Goal: Navigation & Orientation: Find specific page/section

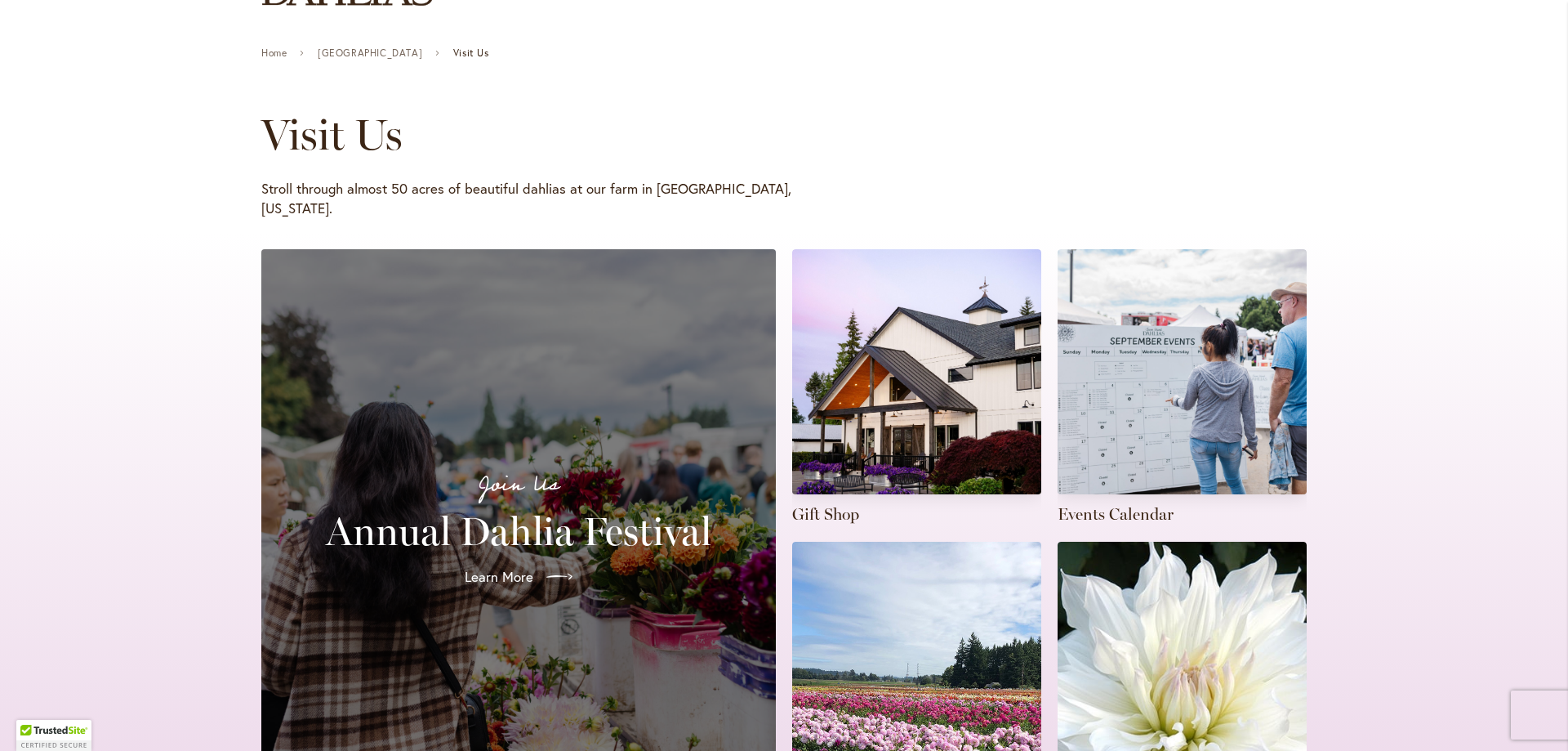
scroll to position [327, 0]
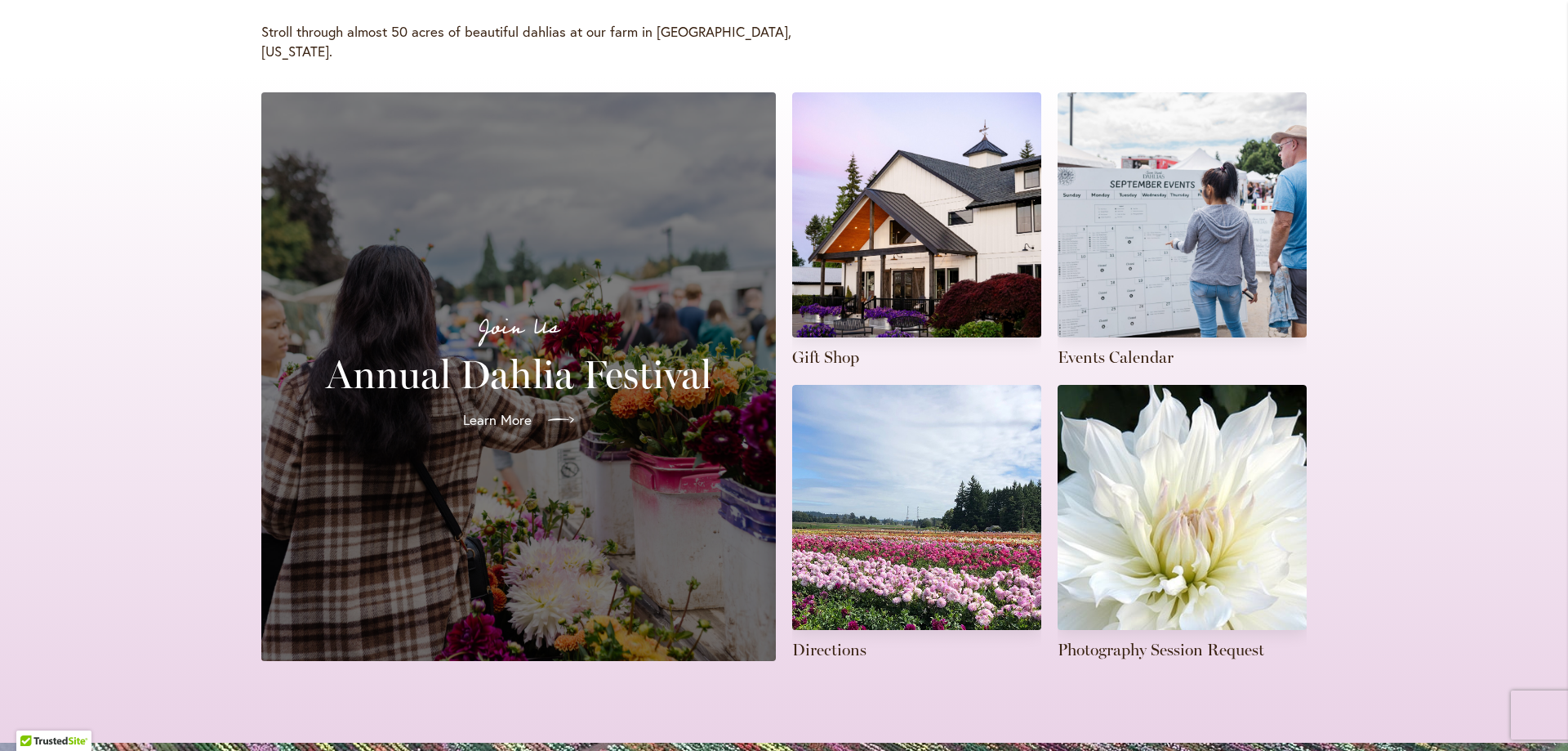
click at [553, 397] on link "Learn More" at bounding box center [518, 420] width 137 height 46
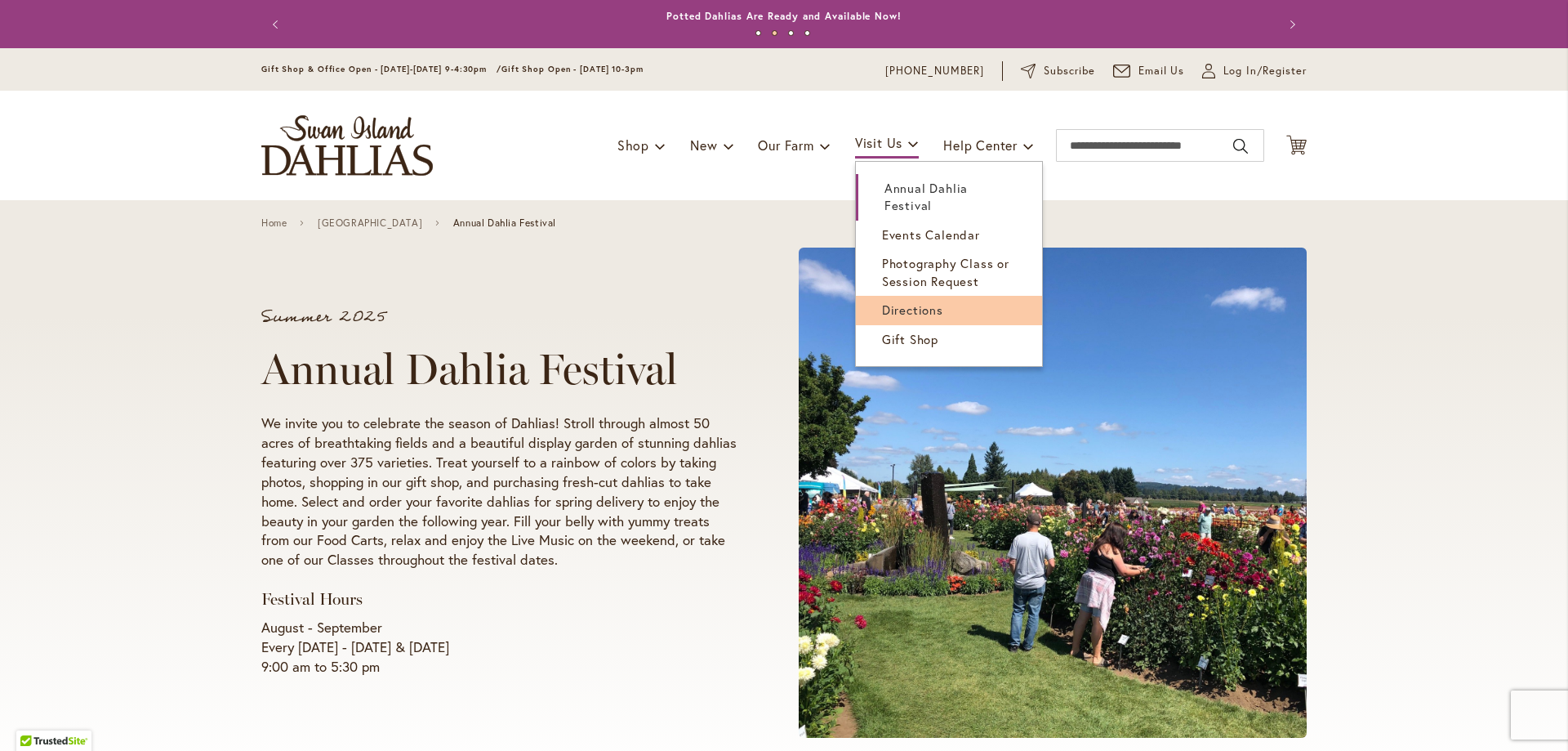
click at [896, 309] on span "Directions" at bounding box center [913, 309] width 61 height 16
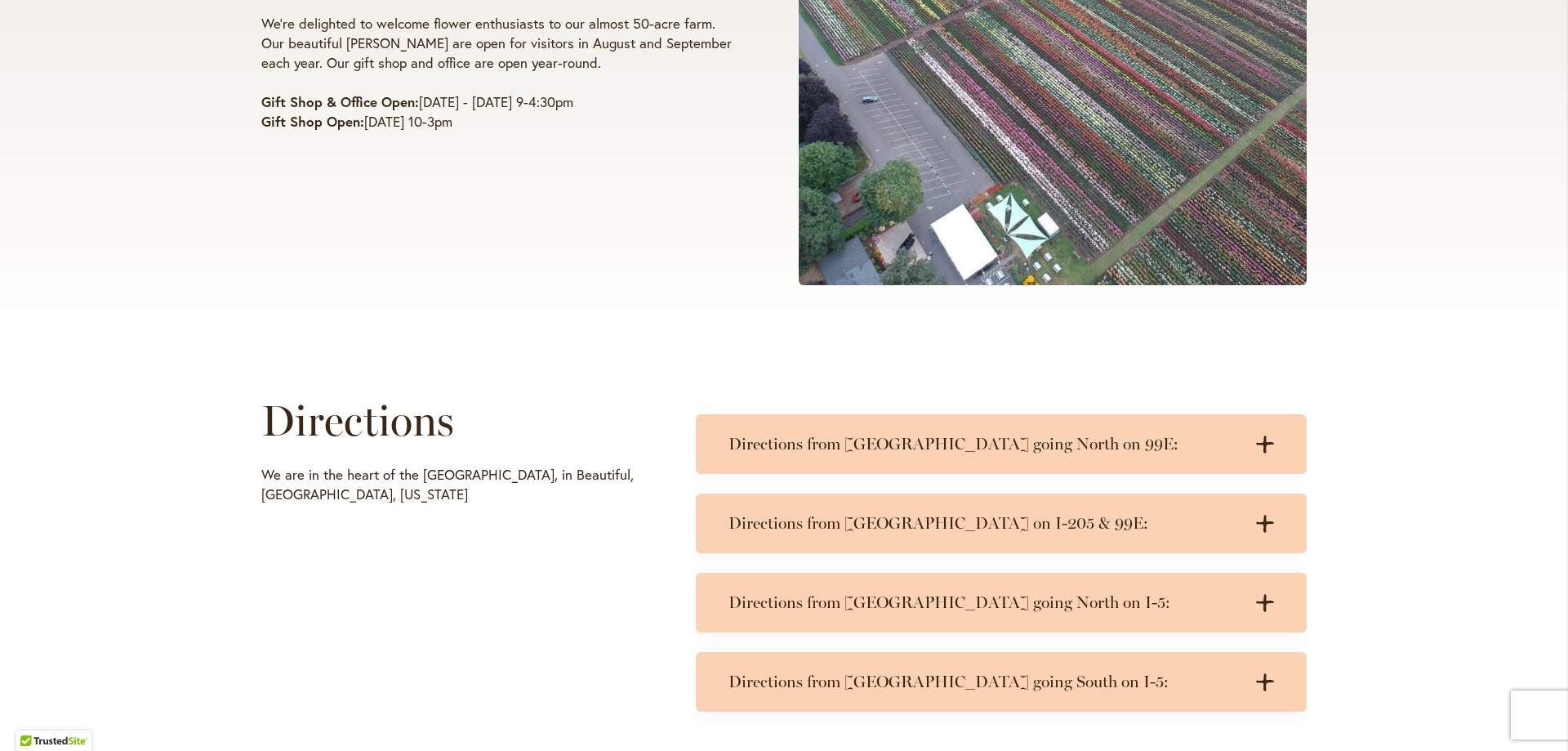
scroll to position [490, 0]
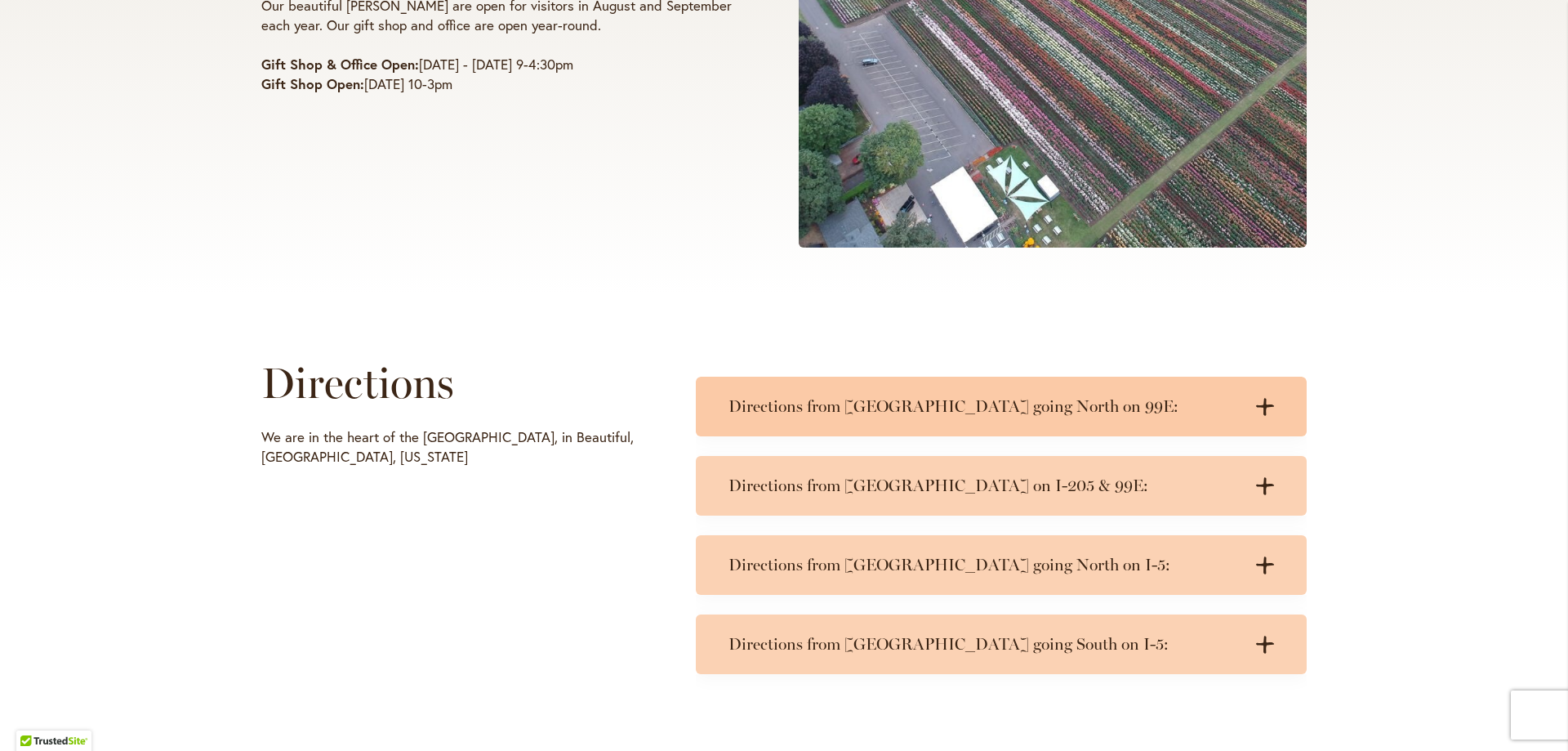
click at [860, 405] on h3 "Directions from Salem going North on 99E:" at bounding box center [985, 406] width 513 height 20
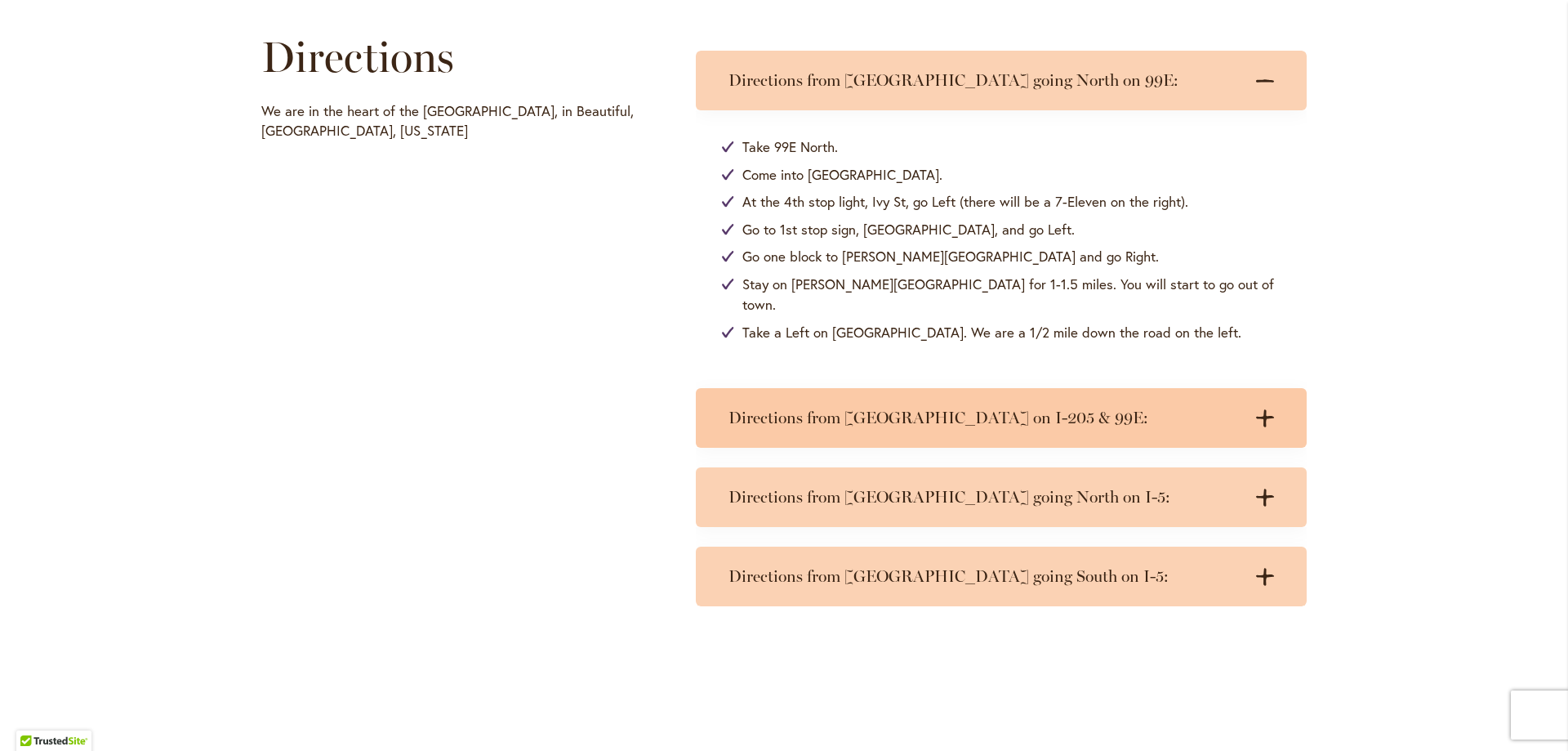
scroll to position [817, 0]
